Goal: Task Accomplishment & Management: Manage account settings

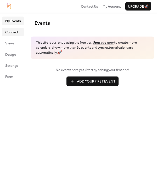
click at [14, 33] on span "Connect" at bounding box center [11, 32] width 13 height 5
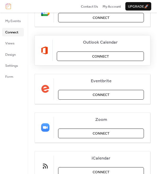
scroll to position [110, 0]
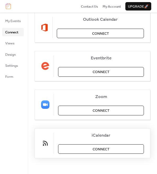
click at [104, 149] on span "Connect" at bounding box center [101, 148] width 17 height 5
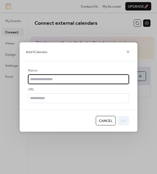
scroll to position [0, 0]
paste input "**********"
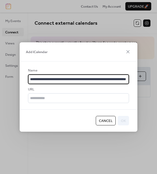
scroll to position [0, 20]
type input "**********"
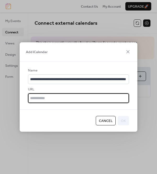
click at [64, 100] on input "text" at bounding box center [78, 97] width 101 height 9
paste input "**********"
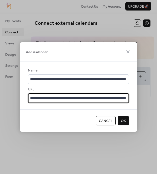
scroll to position [0, 20]
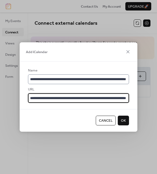
type input "**********"
click at [57, 76] on input "**********" at bounding box center [78, 78] width 101 height 9
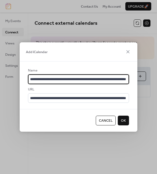
scroll to position [1, 21]
drag, startPoint x: 30, startPoint y: 79, endPoint x: 136, endPoint y: 79, distance: 105.9
click at [136, 79] on div "**********" at bounding box center [79, 84] width 118 height 47
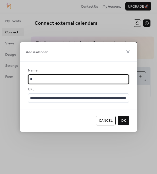
scroll to position [1, 0]
type input "**********"
click at [125, 119] on span "OK" at bounding box center [123, 120] width 5 height 5
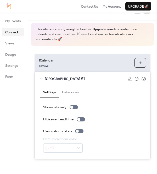
scroll to position [14, 0]
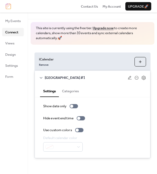
click at [70, 91] on button "Categories" at bounding box center [70, 90] width 23 height 12
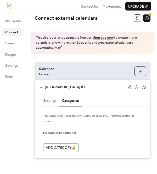
scroll to position [5, 0]
click at [49, 99] on button "Settings" at bounding box center [49, 100] width 19 height 12
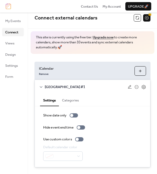
scroll to position [14, 0]
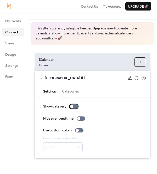
click at [77, 106] on div at bounding box center [74, 106] width 8 height 4
click at [81, 131] on div at bounding box center [79, 130] width 8 height 4
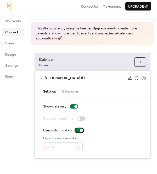
click at [78, 131] on div at bounding box center [79, 130] width 8 height 4
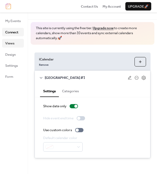
click at [13, 44] on span "Views" at bounding box center [9, 43] width 9 height 5
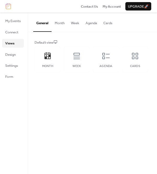
click at [59, 22] on button "Month" at bounding box center [60, 22] width 16 height 18
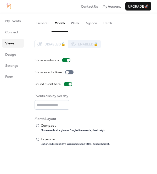
click at [47, 24] on button "General" at bounding box center [42, 22] width 18 height 18
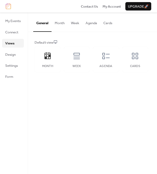
click at [59, 23] on button "Month" at bounding box center [60, 22] width 16 height 18
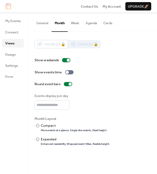
click at [45, 23] on button "General" at bounding box center [42, 22] width 18 height 18
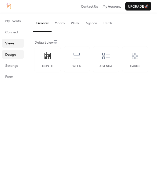
click at [14, 55] on span "Design" at bounding box center [10, 54] width 10 height 5
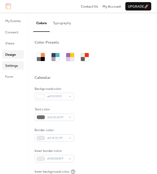
click at [14, 64] on span "Settings" at bounding box center [11, 65] width 13 height 5
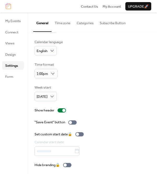
scroll to position [25, 0]
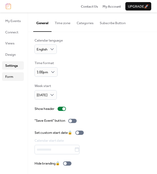
click at [12, 75] on span "Form" at bounding box center [9, 76] width 8 height 5
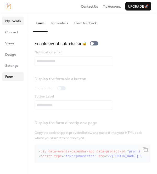
click at [18, 23] on span "My Events" at bounding box center [12, 20] width 15 height 5
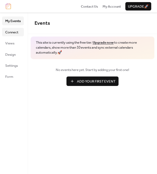
click at [17, 36] on link "Connect" at bounding box center [13, 32] width 22 height 8
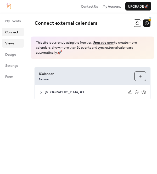
click at [15, 43] on link "Views" at bounding box center [13, 43] width 22 height 8
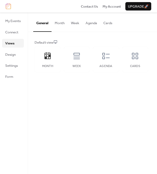
click at [58, 28] on button "Month" at bounding box center [60, 22] width 16 height 18
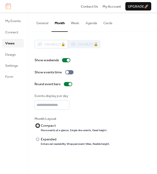
click at [39, 126] on div at bounding box center [37, 125] width 3 height 3
click at [88, 24] on button "Agenda" at bounding box center [92, 22] width 18 height 18
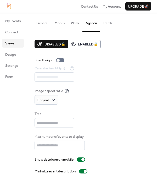
click at [107, 25] on button "Cards" at bounding box center [107, 22] width 15 height 18
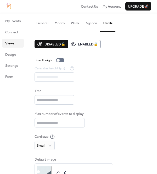
click at [76, 23] on button "Week" at bounding box center [75, 22] width 15 height 18
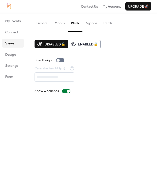
click at [59, 25] on button "Month" at bounding box center [60, 22] width 16 height 18
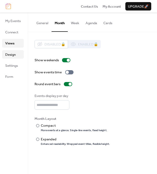
click at [15, 56] on span "Design" at bounding box center [10, 54] width 10 height 5
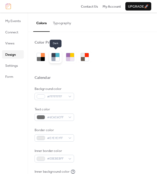
click at [55, 57] on div at bounding box center [54, 55] width 4 height 4
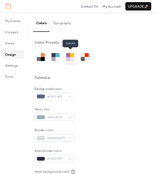
click at [70, 58] on div at bounding box center [68, 59] width 4 height 4
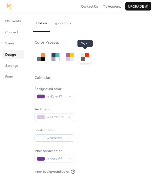
click at [87, 58] on div at bounding box center [87, 59] width 4 height 4
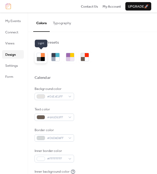
click at [40, 58] on div at bounding box center [39, 59] width 4 height 4
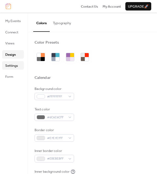
click at [16, 66] on span "Settings" at bounding box center [11, 65] width 13 height 5
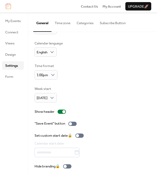
scroll to position [25, 0]
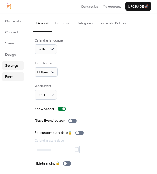
click at [13, 78] on span "Form" at bounding box center [9, 76] width 8 height 5
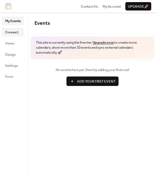
click at [8, 32] on span "Connect" at bounding box center [11, 32] width 13 height 5
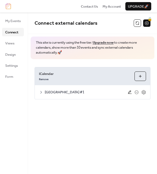
click at [130, 92] on icon at bounding box center [130, 91] width 4 height 3
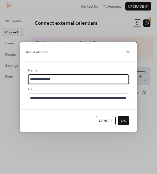
click at [128, 120] on button "OK" at bounding box center [123, 120] width 11 height 9
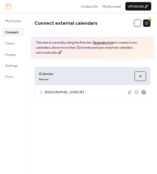
click at [144, 93] on icon at bounding box center [144, 92] width 2 height 2
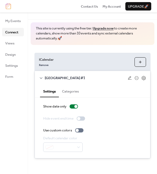
scroll to position [14, 0]
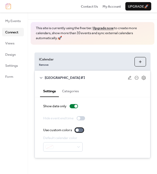
click at [80, 130] on div at bounding box center [79, 130] width 8 height 4
click at [79, 129] on div at bounding box center [79, 130] width 8 height 4
click at [9, 43] on span "Views" at bounding box center [9, 43] width 9 height 5
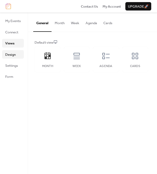
click at [9, 53] on span "Design" at bounding box center [10, 54] width 10 height 5
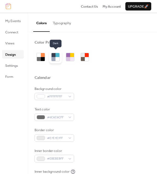
click at [56, 59] on div at bounding box center [58, 59] width 4 height 4
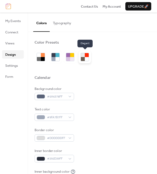
click at [88, 59] on div at bounding box center [87, 59] width 4 height 4
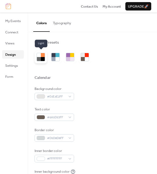
click at [38, 56] on div at bounding box center [39, 55] width 4 height 4
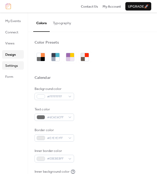
click at [18, 67] on span "Settings" at bounding box center [11, 65] width 13 height 5
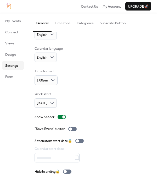
scroll to position [25, 0]
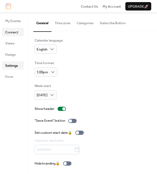
click at [13, 33] on span "Connect" at bounding box center [11, 32] width 13 height 5
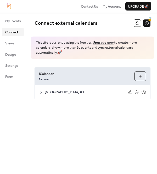
click at [64, 92] on span "Villa Palmas #1" at bounding box center [86, 91] width 83 height 5
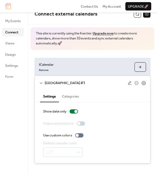
scroll to position [9, 0]
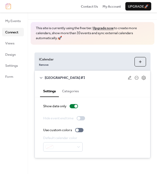
click at [78, 93] on button "Categories" at bounding box center [70, 90] width 23 height 12
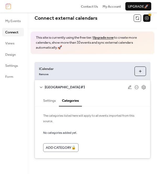
scroll to position [5, 0]
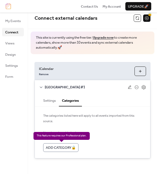
click at [66, 146] on div "Add Category 🔒" at bounding box center [60, 147] width 35 height 8
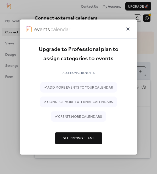
click at [128, 30] on icon at bounding box center [128, 29] width 6 height 6
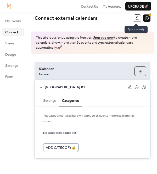
click at [136, 19] on button at bounding box center [137, 17] width 7 height 7
click at [52, 100] on button "Settings" at bounding box center [49, 100] width 19 height 12
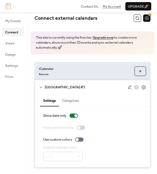
click at [109, 7] on span "My Account" at bounding box center [112, 6] width 18 height 5
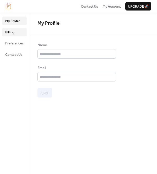
click at [19, 32] on link "Billing" at bounding box center [14, 32] width 25 height 8
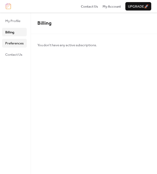
click at [20, 41] on span "Preferences" at bounding box center [14, 43] width 18 height 5
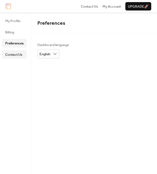
click at [19, 52] on span "Contact Us" at bounding box center [13, 54] width 17 height 5
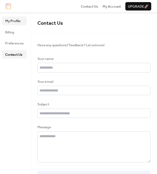
click at [12, 21] on span "My Profile" at bounding box center [12, 20] width 15 height 5
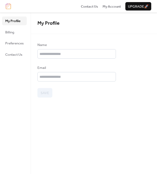
click at [133, 7] on span "Upgrade 🚀" at bounding box center [138, 6] width 21 height 5
